Goal: Navigation & Orientation: Find specific page/section

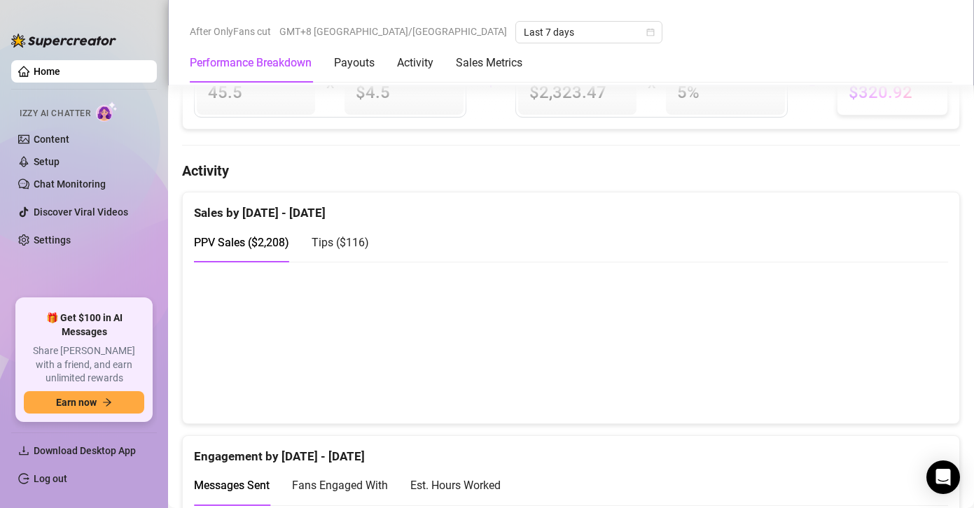
scroll to position [830, 0]
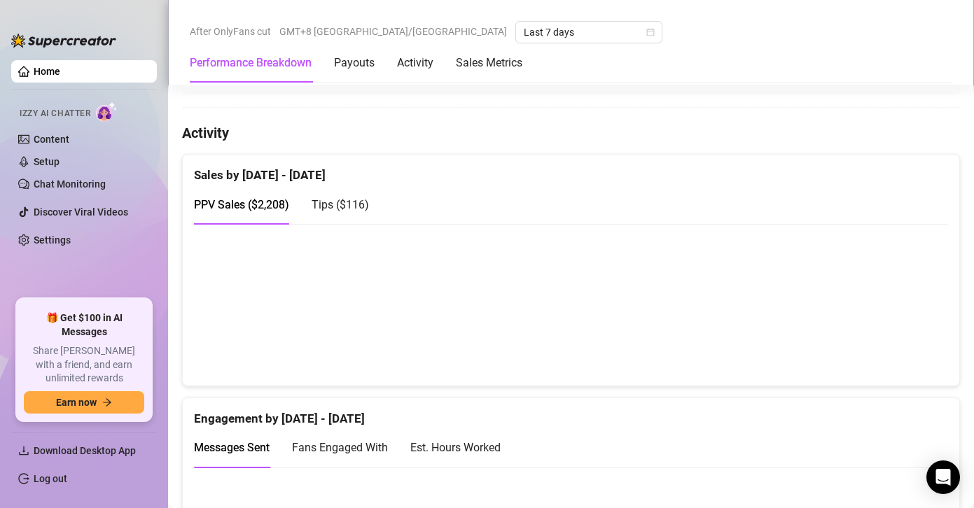
click at [359, 206] on span "Tips ( $116 )" at bounding box center [339, 204] width 57 height 13
click at [244, 199] on span "PPV Sales ( $2,208 )" at bounding box center [241, 204] width 95 height 13
